Goal: Information Seeking & Learning: Find specific fact

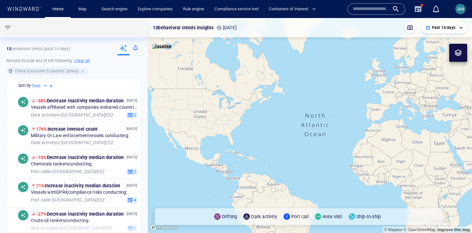
click at [372, 7] on input "text" at bounding box center [371, 9] width 37 height 10
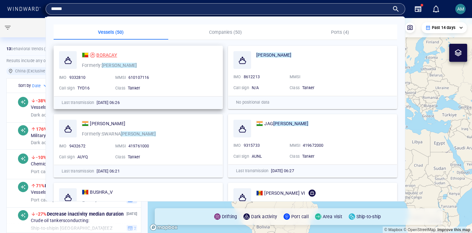
type input "******"
click at [104, 58] on span "BORACAY" at bounding box center [106, 54] width 21 height 5
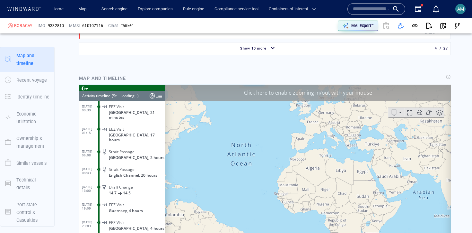
scroll to position [3883, 0]
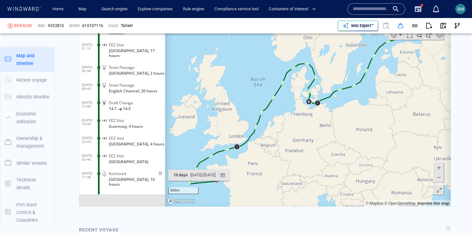
scroll to position [140118, 0]
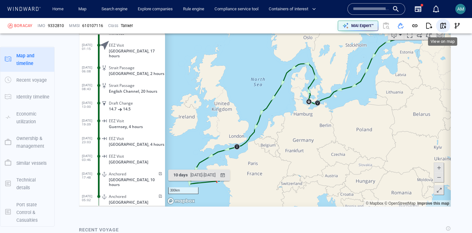
click at [440, 26] on span "button" at bounding box center [443, 25] width 6 height 6
click at [365, 28] on p "MAI Expert™" at bounding box center [363, 26] width 22 height 6
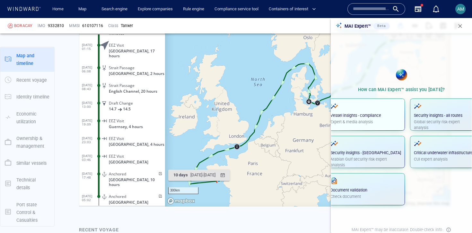
click at [350, 112] on div "Vessel insights - compliance Expert & media analysis" at bounding box center [366, 113] width 71 height 22
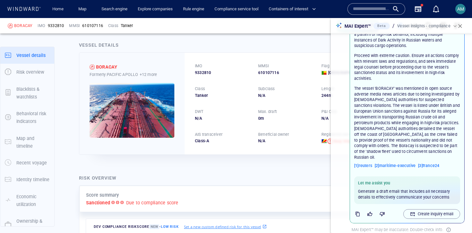
scroll to position [166, 0]
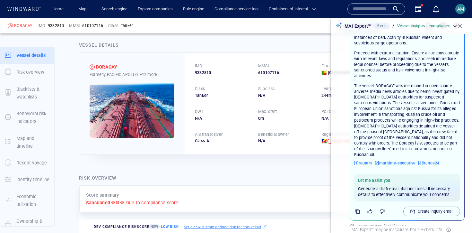
click at [354, 208] on button "button" at bounding box center [357, 211] width 7 height 7
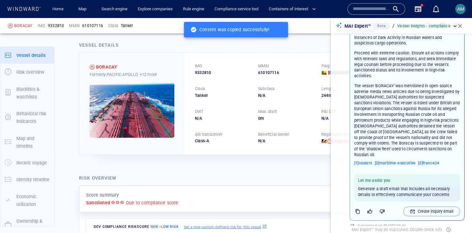
scroll to position [164, 0]
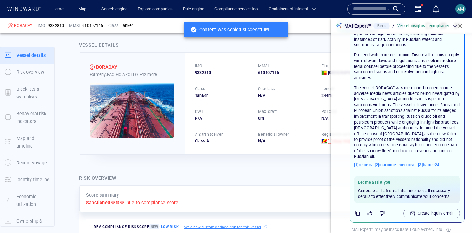
click at [28, 10] on icon at bounding box center [24, 9] width 34 height 4
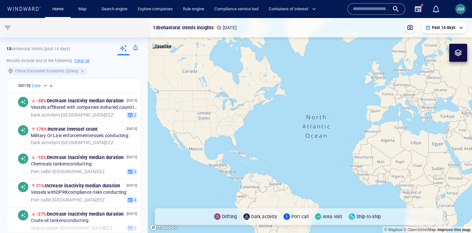
drag, startPoint x: 88, startPoint y: 70, endPoint x: 84, endPoint y: 71, distance: 4.0
click at [87, 71] on div "China (Exclusive Economic Zones)" at bounding box center [73, 72] width 135 height 11
click at [84, 71] on div at bounding box center [83, 71] width 6 height 6
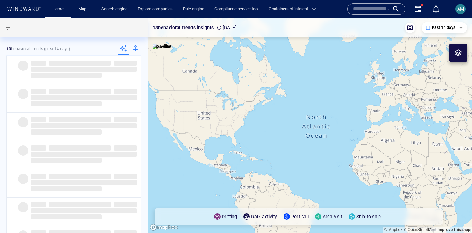
click at [5, 29] on span "button" at bounding box center [8, 28] width 8 height 8
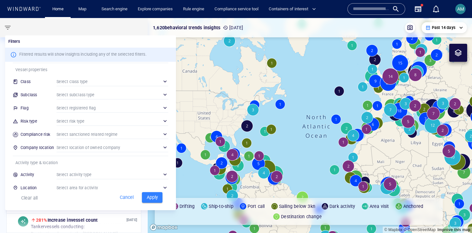
scroll to position [30, 0]
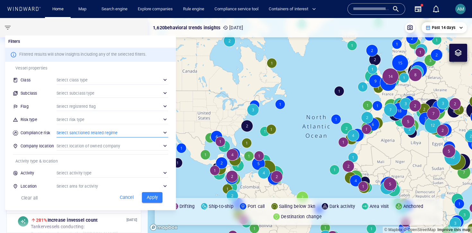
click at [78, 134] on div "​" at bounding box center [113, 133] width 112 height 10
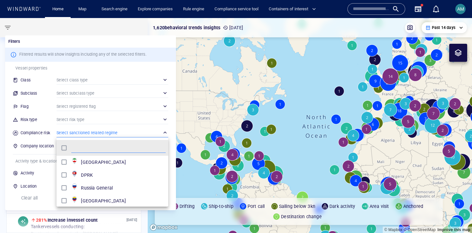
scroll to position [64, 112]
click at [62, 124] on div at bounding box center [236, 116] width 472 height 233
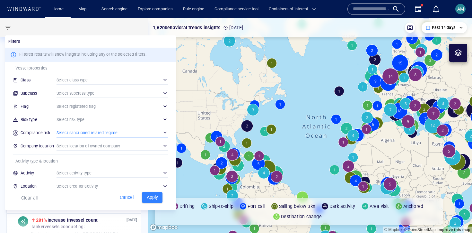
scroll to position [53, 0]
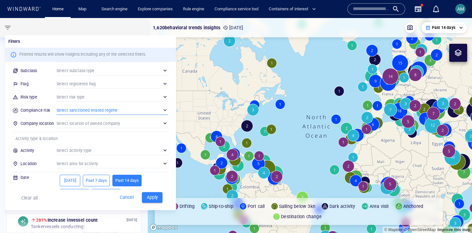
click at [77, 110] on div "​" at bounding box center [113, 110] width 112 height 10
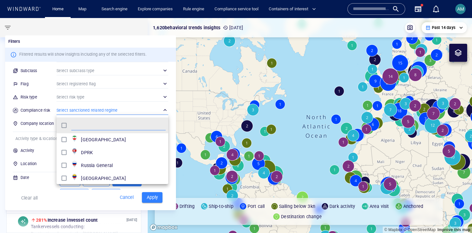
scroll to position [3, 0]
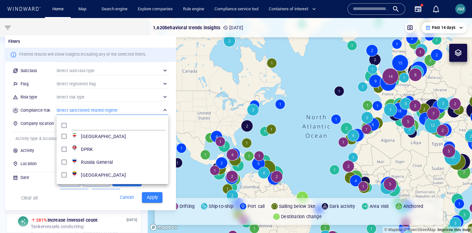
click at [40, 142] on div at bounding box center [236, 116] width 472 height 233
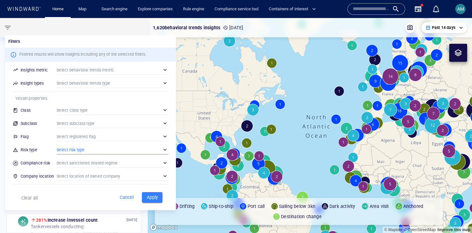
click at [67, 152] on div "​" at bounding box center [113, 150] width 112 height 10
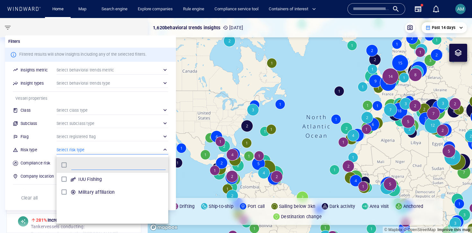
click at [45, 150] on div at bounding box center [236, 116] width 472 height 233
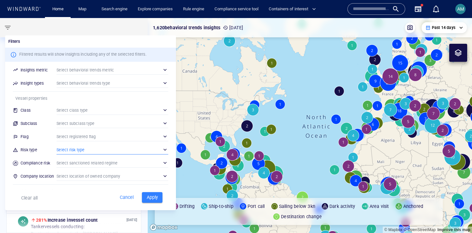
click at [116, 10] on div at bounding box center [236, 116] width 472 height 233
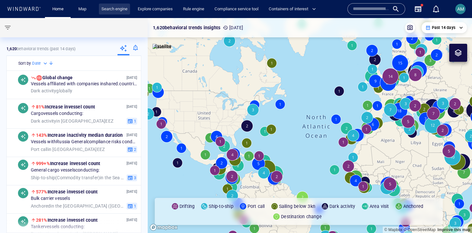
click at [123, 9] on link "Search engine" at bounding box center [114, 9] width 31 height 11
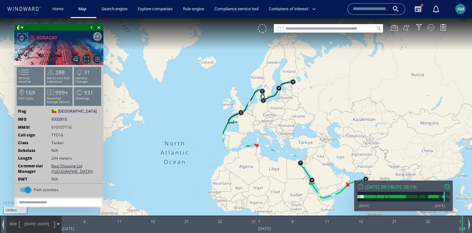
click at [255, 139] on canvas "Map" at bounding box center [236, 122] width 472 height 208
click at [255, 139] on div "1000km © Mapbox © OpenStreetMap Improve this map" at bounding box center [236, 122] width 472 height 208
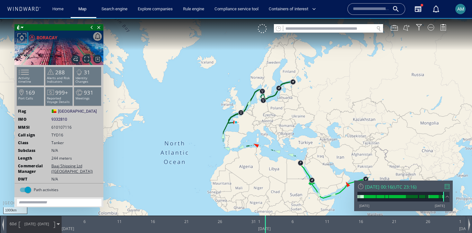
drag, startPoint x: 300, startPoint y: 106, endPoint x: 298, endPoint y: 110, distance: 4.0
click at [300, 108] on canvas "Map" at bounding box center [236, 122] width 472 height 208
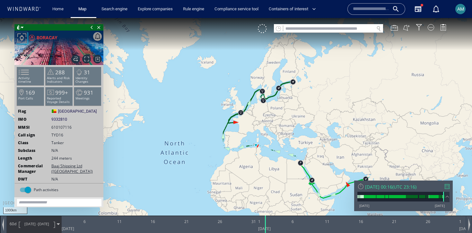
click at [230, 137] on canvas "Map" at bounding box center [236, 122] width 472 height 208
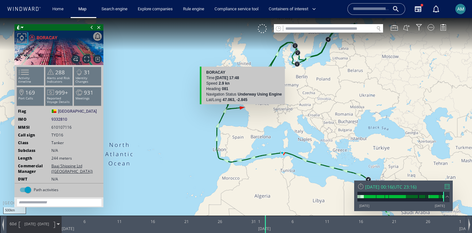
click at [240, 108] on canvas "Map" at bounding box center [236, 122] width 472 height 208
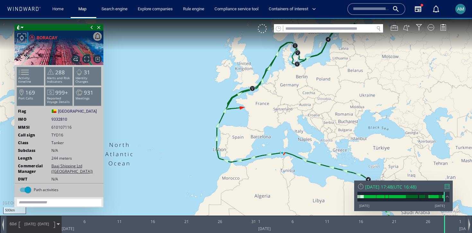
click at [246, 124] on canvas "Map" at bounding box center [236, 122] width 472 height 208
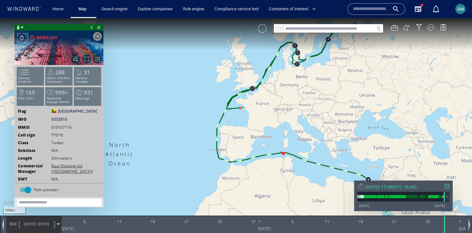
click at [246, 124] on canvas "Map" at bounding box center [236, 122] width 472 height 208
drag, startPoint x: 237, startPoint y: 131, endPoint x: 212, endPoint y: 152, distance: 31.9
click at [224, 151] on canvas "Map" at bounding box center [236, 122] width 472 height 208
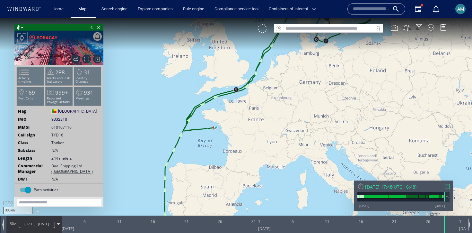
click at [44, 228] on span "02/08/25 - 01/10/25" at bounding box center [37, 224] width 32 height 16
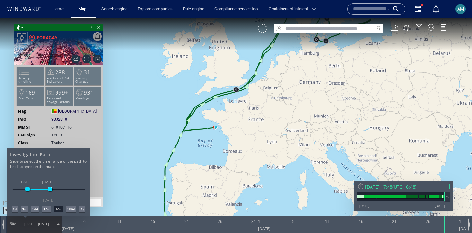
click at [33, 208] on div "14d" at bounding box center [35, 209] width 8 height 6
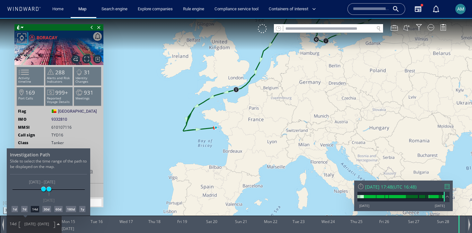
drag, startPoint x: 344, startPoint y: 96, endPoint x: 291, endPoint y: 167, distance: 88.4
click at [291, 167] on div at bounding box center [236, 125] width 472 height 215
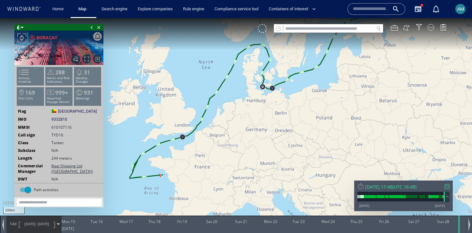
drag, startPoint x: 293, startPoint y: 149, endPoint x: 235, endPoint y: 203, distance: 79.6
click at [235, 203] on canvas "Map" at bounding box center [236, 122] width 472 height 208
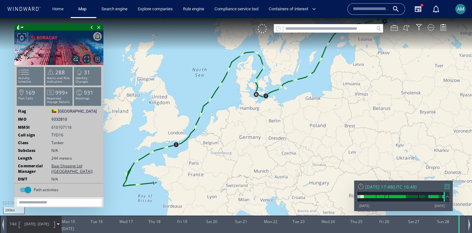
click at [58, 117] on span "9332810" at bounding box center [59, 119] width 16 height 6
copy span "9332810"
